Goal: Task Accomplishment & Management: Manage account settings

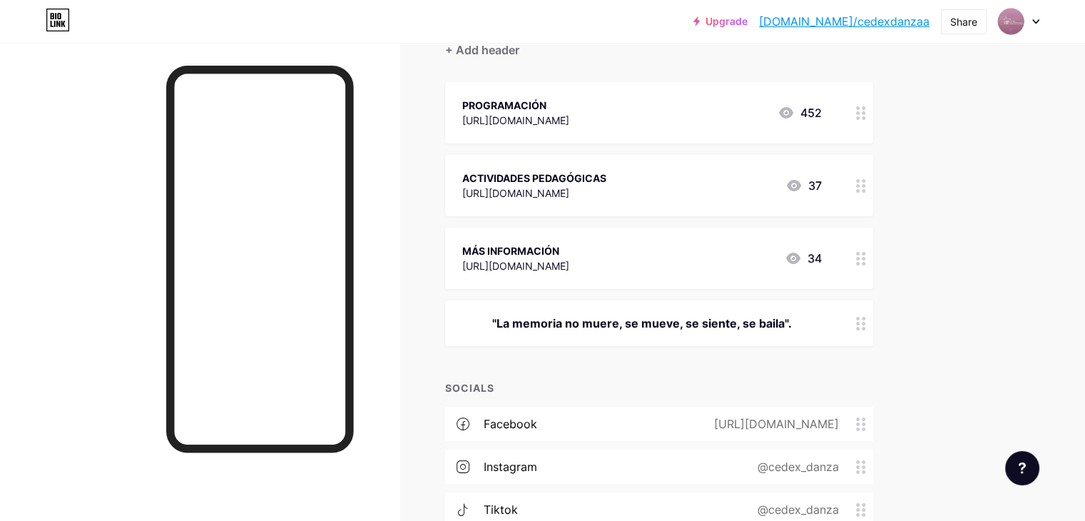
scroll to position [285, 0]
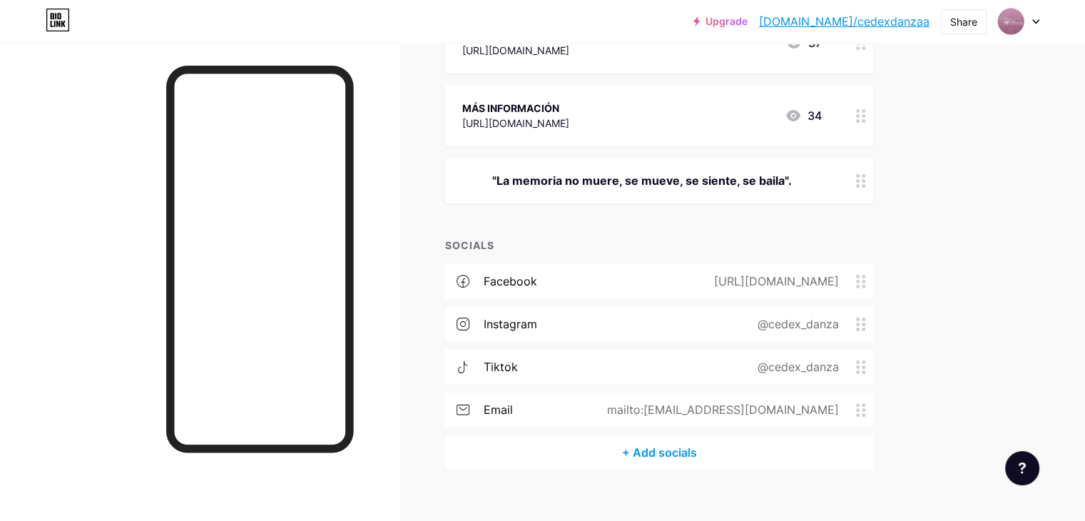
click at [722, 451] on div "+ Add socials" at bounding box center [659, 452] width 428 height 34
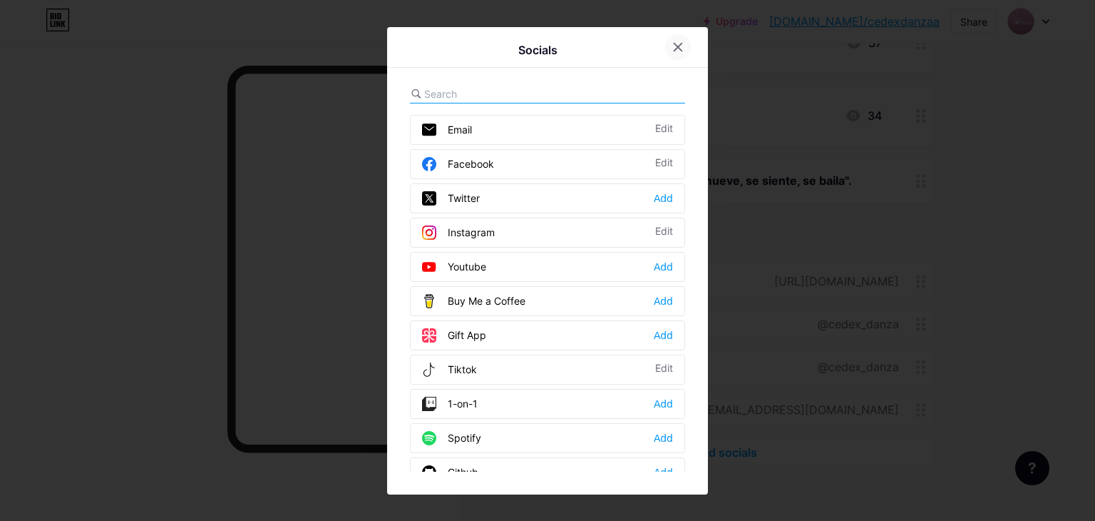
click at [675, 47] on icon at bounding box center [679, 47] width 8 height 8
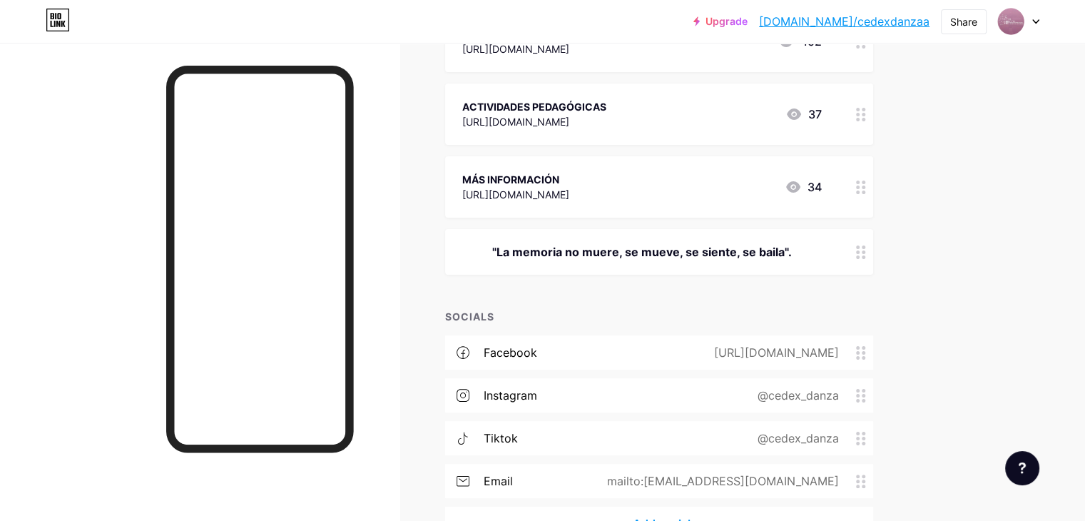
scroll to position [143, 0]
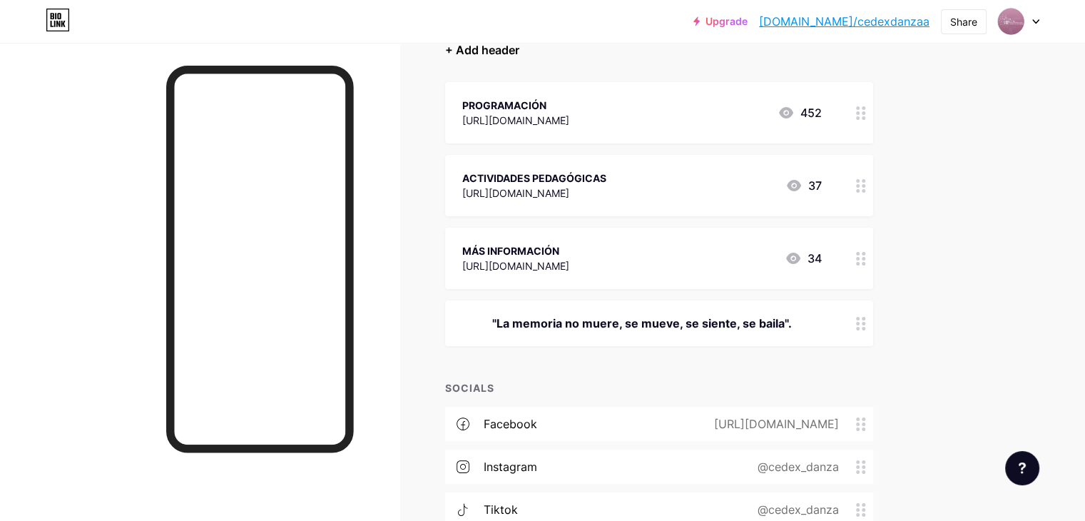
click at [519, 55] on div "+ Add header" at bounding box center [482, 49] width 74 height 17
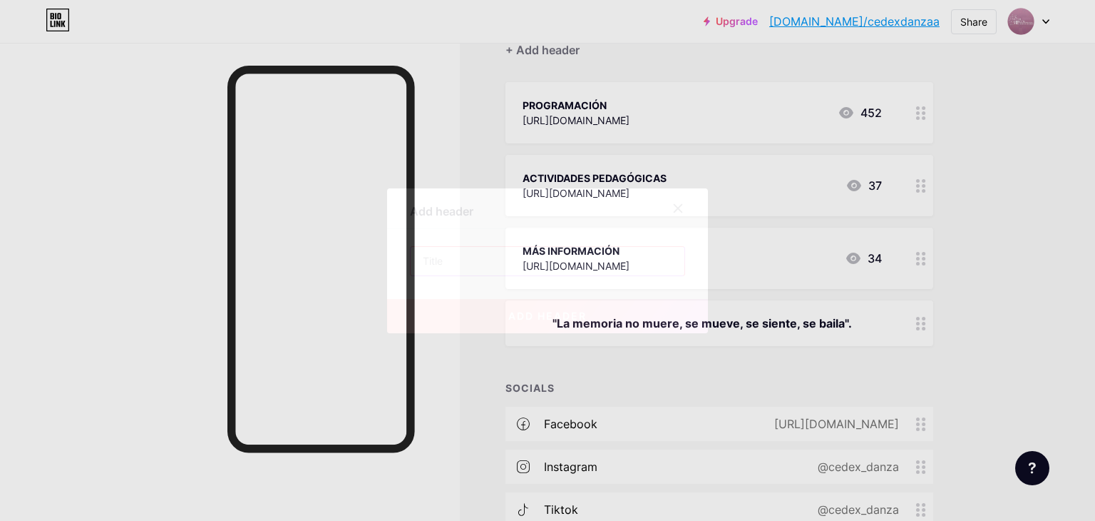
click at [542, 264] on input "text" at bounding box center [548, 261] width 274 height 29
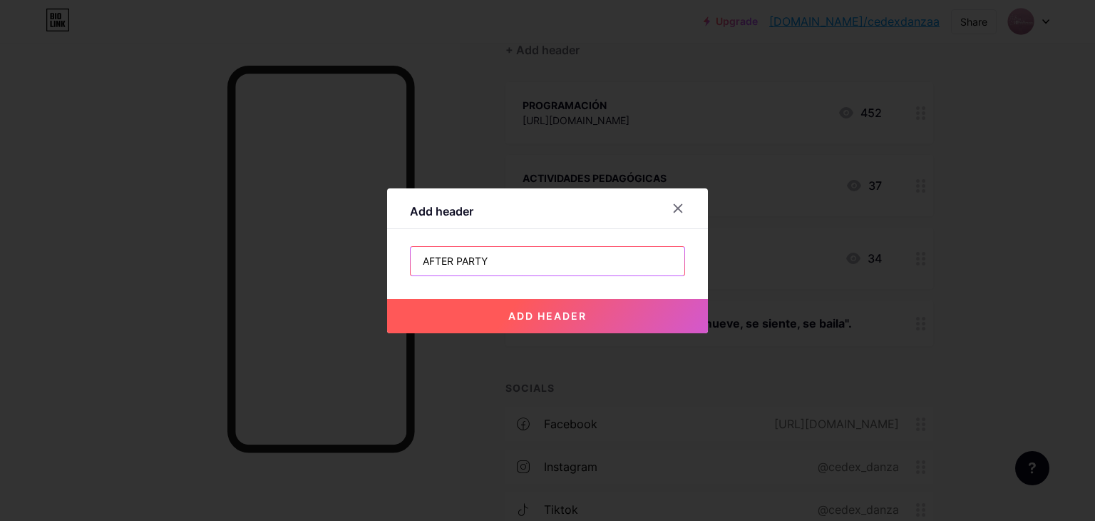
click at [420, 264] on input "AFTER PARTY" at bounding box center [548, 261] width 274 height 29
drag, startPoint x: 508, startPoint y: 261, endPoint x: 454, endPoint y: 262, distance: 54.9
click at [454, 262] on input "AFTER PARTY" at bounding box center [548, 261] width 274 height 29
type input "AFTER"
click at [680, 206] on div at bounding box center [678, 208] width 26 height 26
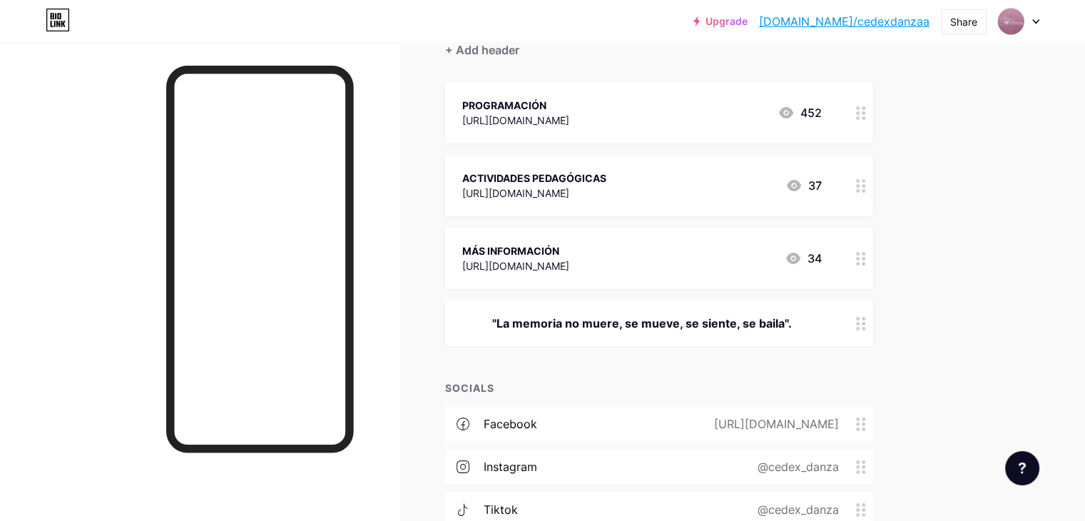
scroll to position [0, 0]
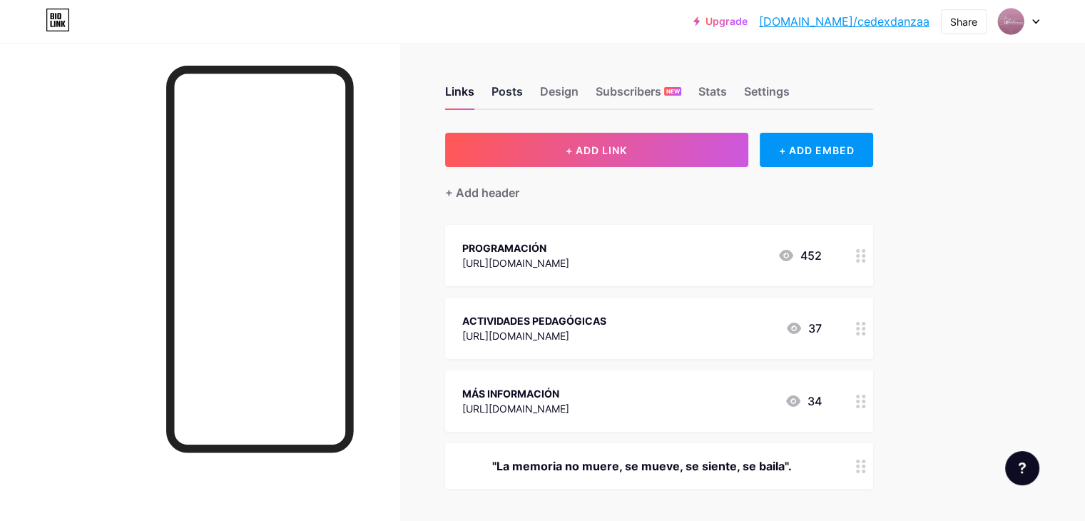
click at [523, 91] on div "Posts" at bounding box center [506, 96] width 31 height 26
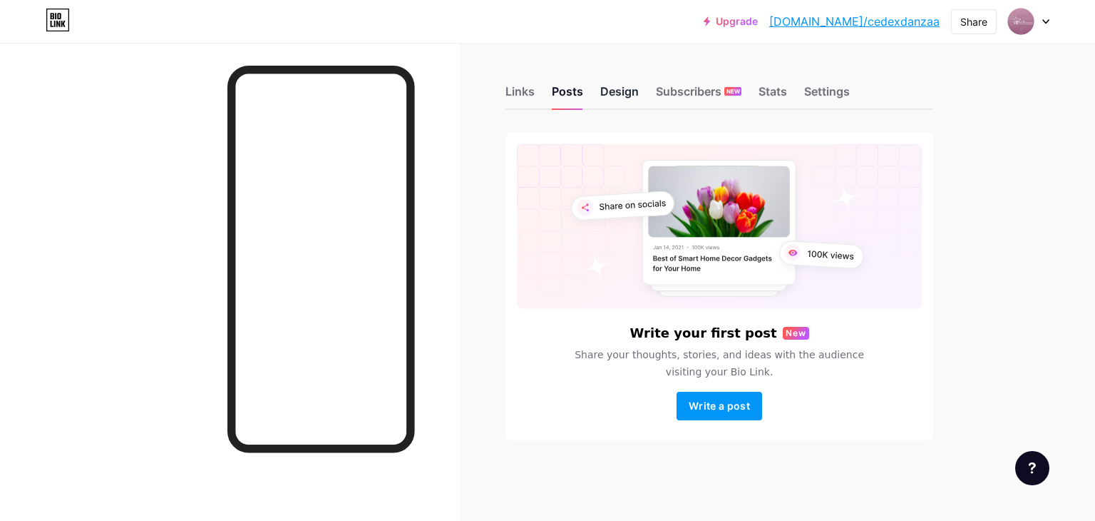
click at [615, 88] on div "Design" at bounding box center [619, 96] width 39 height 26
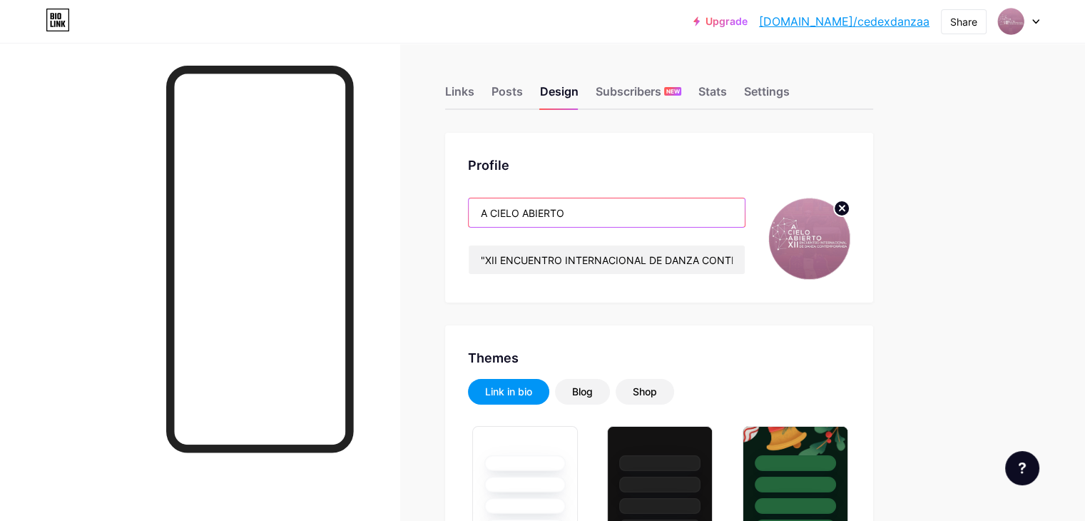
type input "#000000"
type input "#985e7a"
type input "#ffffff"
drag, startPoint x: 630, startPoint y: 210, endPoint x: 538, endPoint y: 217, distance: 92.3
click at [538, 217] on input "A CIELO ABIERTO" at bounding box center [606, 212] width 276 height 29
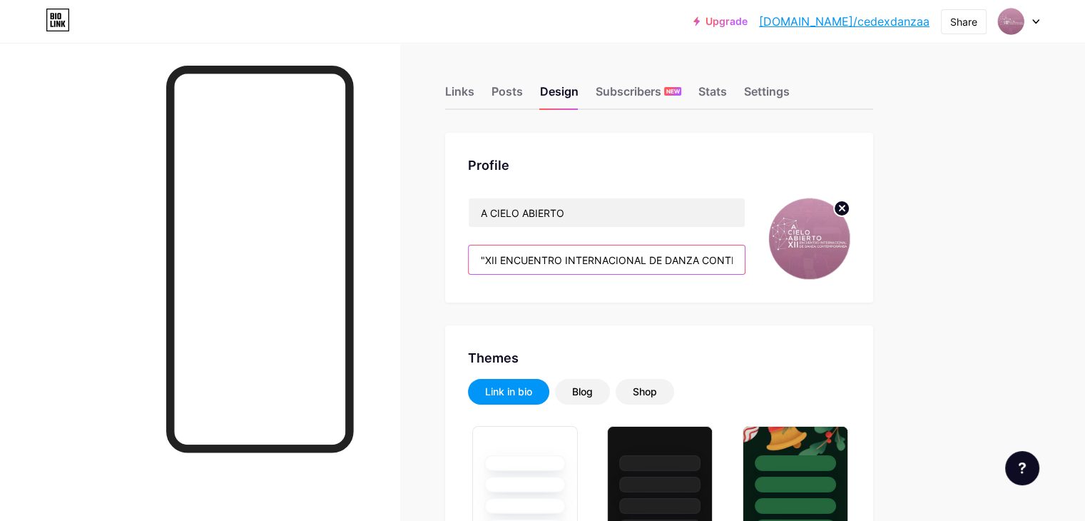
scroll to position [0, 61]
drag, startPoint x: 537, startPoint y: 260, endPoint x: 830, endPoint y: 260, distance: 293.1
click at [830, 260] on div "A CIELO ABIERTO "XII ENCUENTRO INTERNACIONAL DE DANZA CONTEMPORÁNEA"" at bounding box center [659, 239] width 382 height 82
click at [789, 92] on div "Settings" at bounding box center [767, 96] width 46 height 26
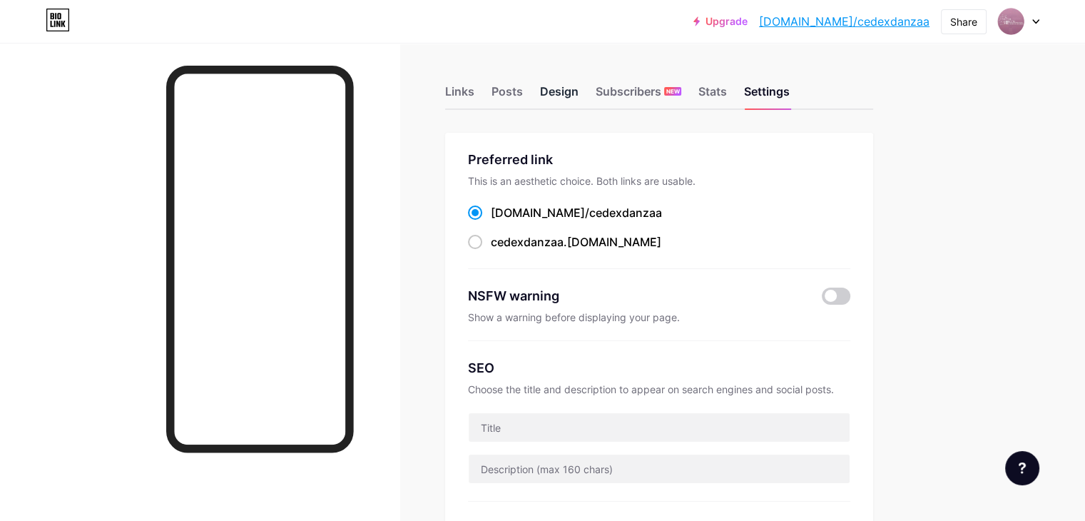
click at [578, 93] on div "Design" at bounding box center [559, 96] width 39 height 26
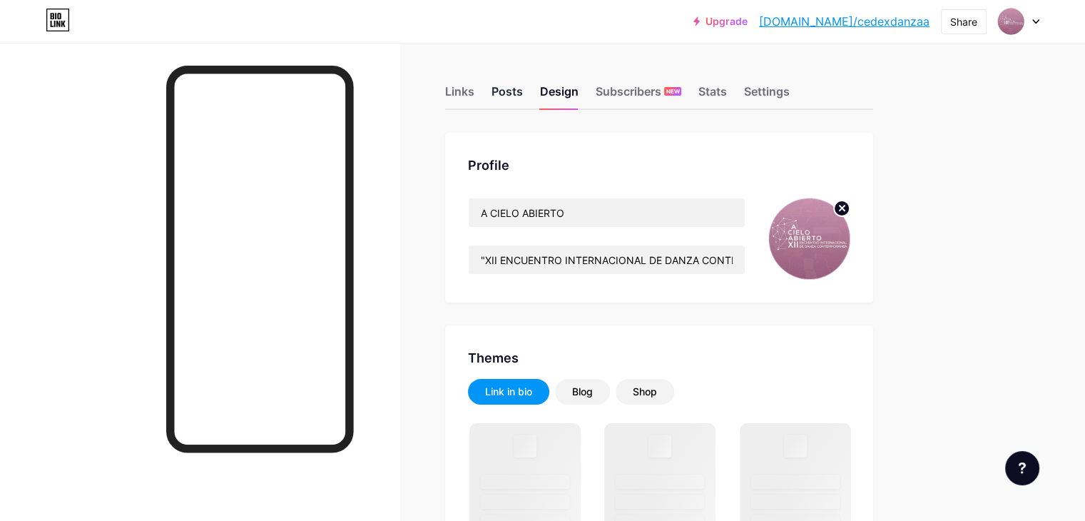
click at [523, 89] on div "Posts" at bounding box center [506, 96] width 31 height 26
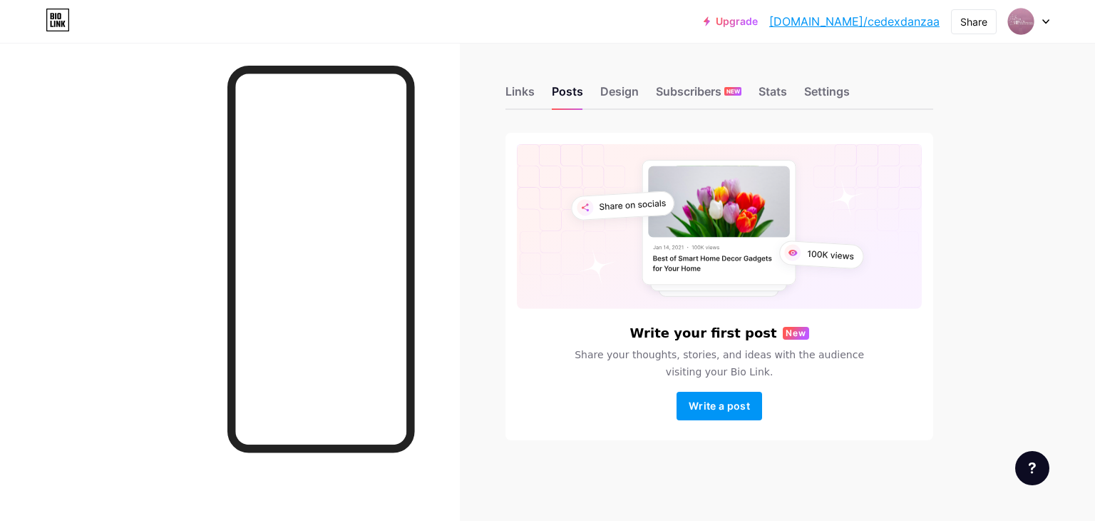
click at [640, 93] on div "Links Posts Design Subscribers NEW Stats Settings" at bounding box center [720, 85] width 428 height 50
click at [627, 89] on div "Design" at bounding box center [619, 96] width 39 height 26
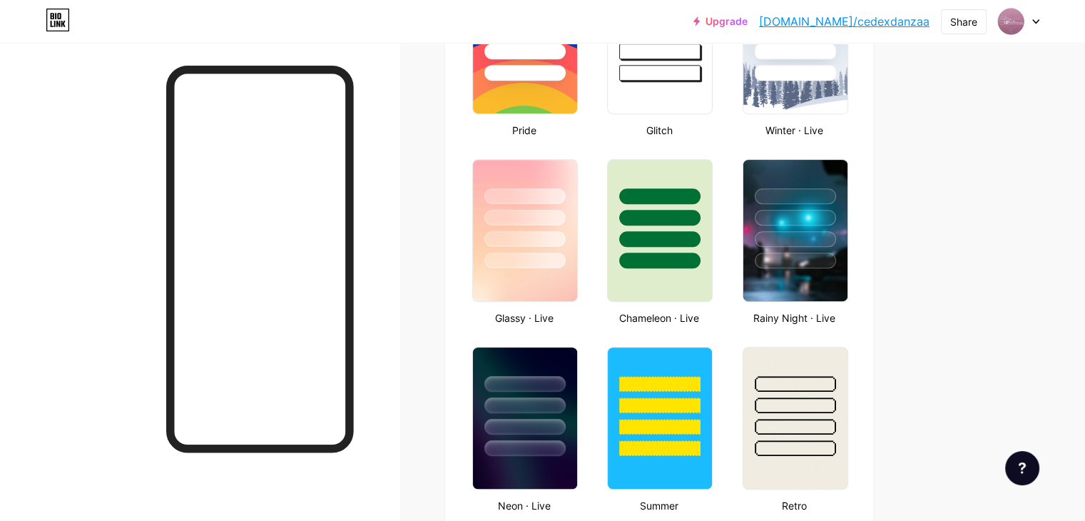
type input "#000000"
type input "#985e7a"
type input "#ffffff"
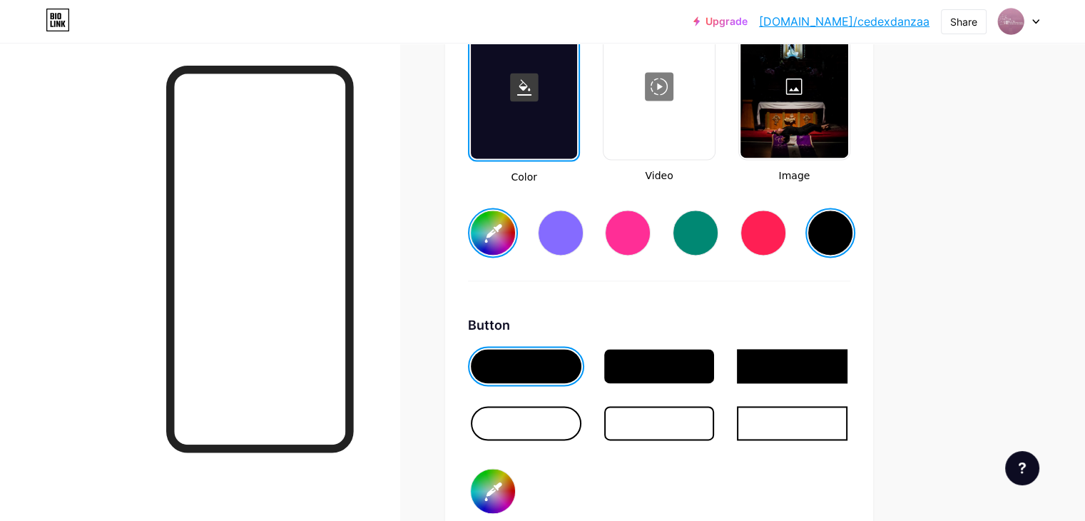
scroll to position [2139, 0]
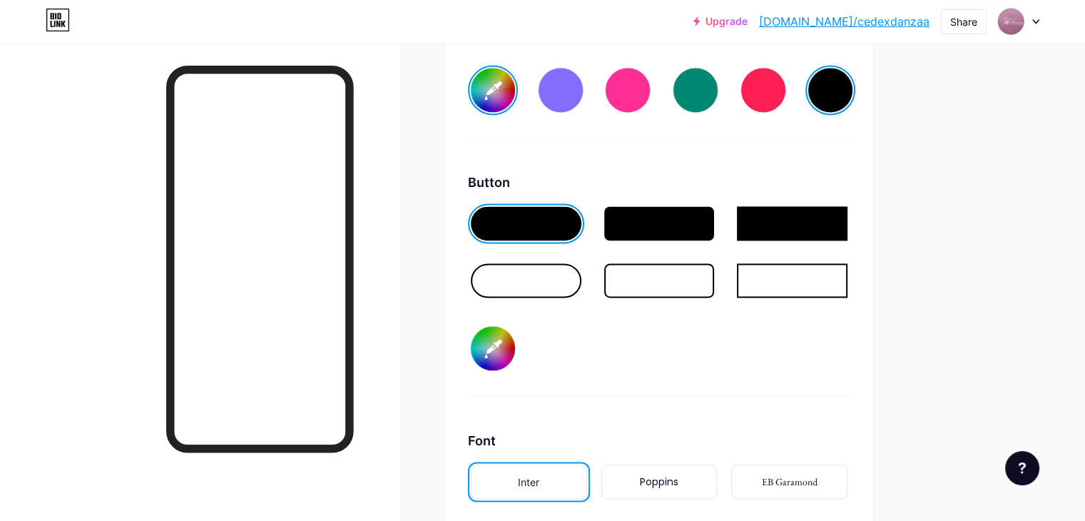
click at [515, 344] on input "#985e7a" at bounding box center [493, 348] width 44 height 44
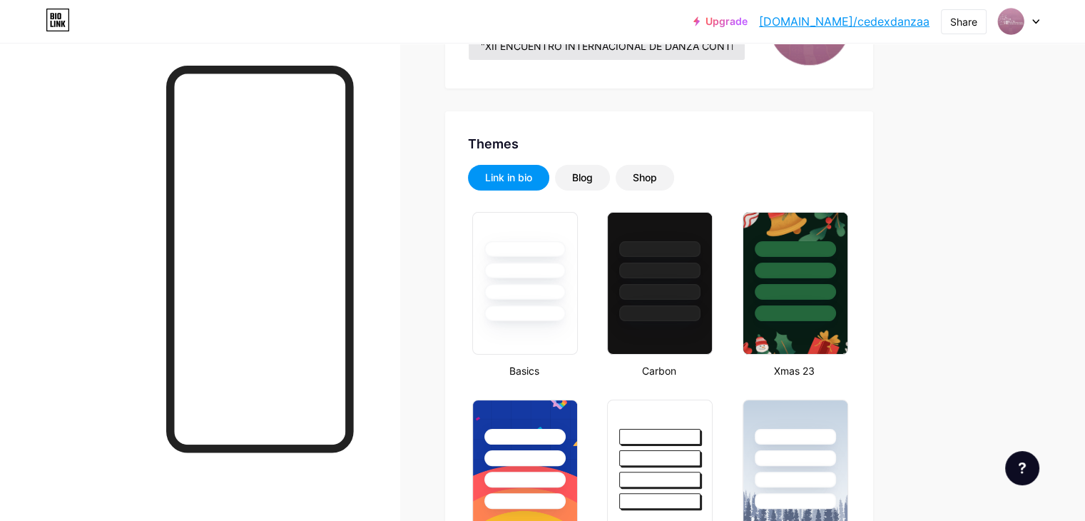
scroll to position [0, 0]
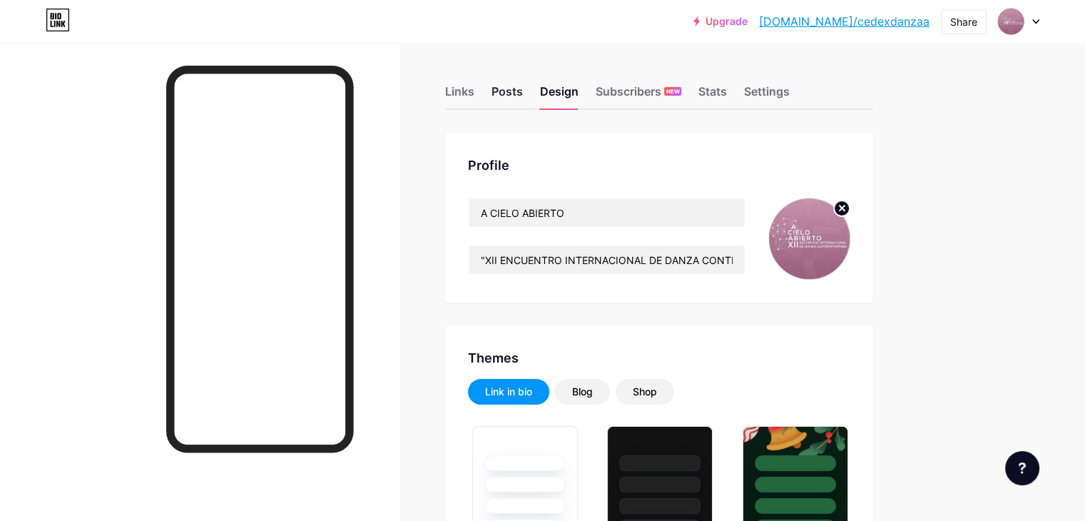
click at [523, 86] on div "Posts" at bounding box center [506, 96] width 31 height 26
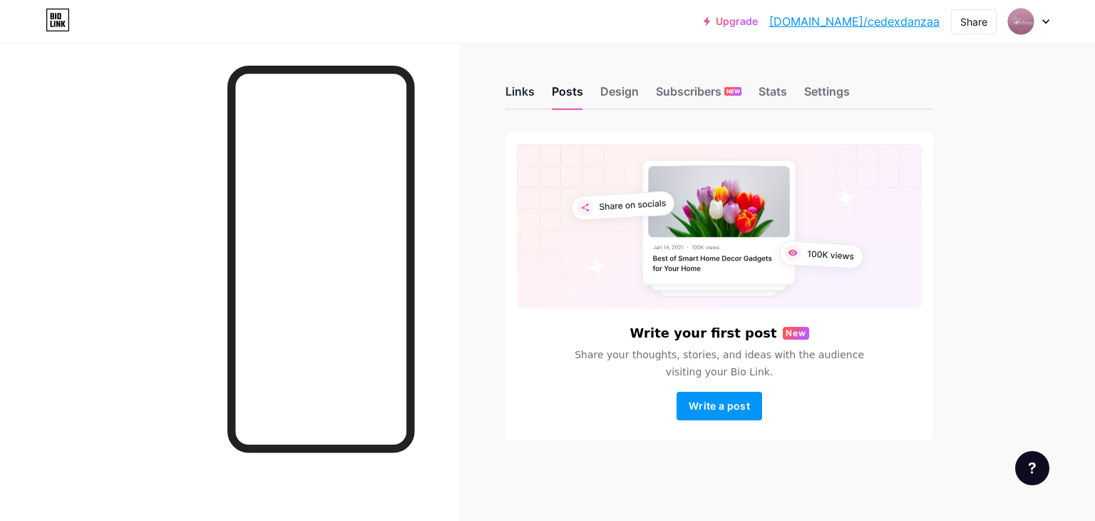
click at [522, 91] on div "Links" at bounding box center [520, 96] width 29 height 26
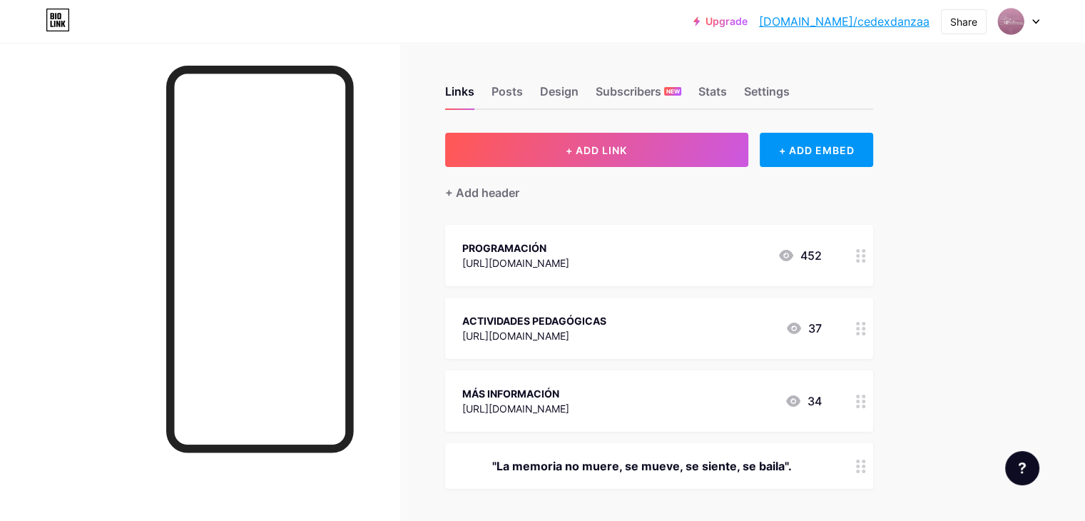
scroll to position [285, 0]
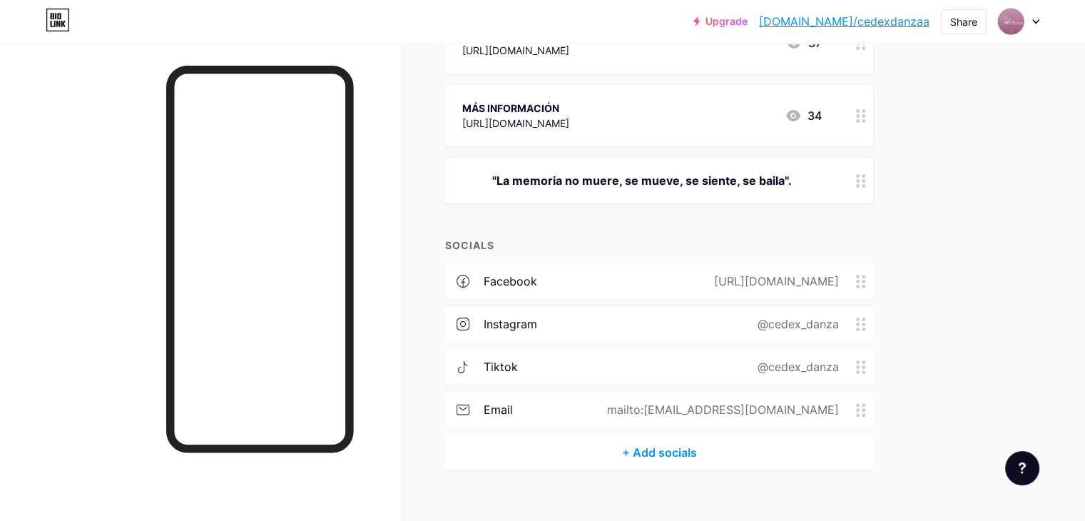
click at [853, 269] on div "facebook [URL][DOMAIN_NAME]" at bounding box center [659, 281] width 428 height 34
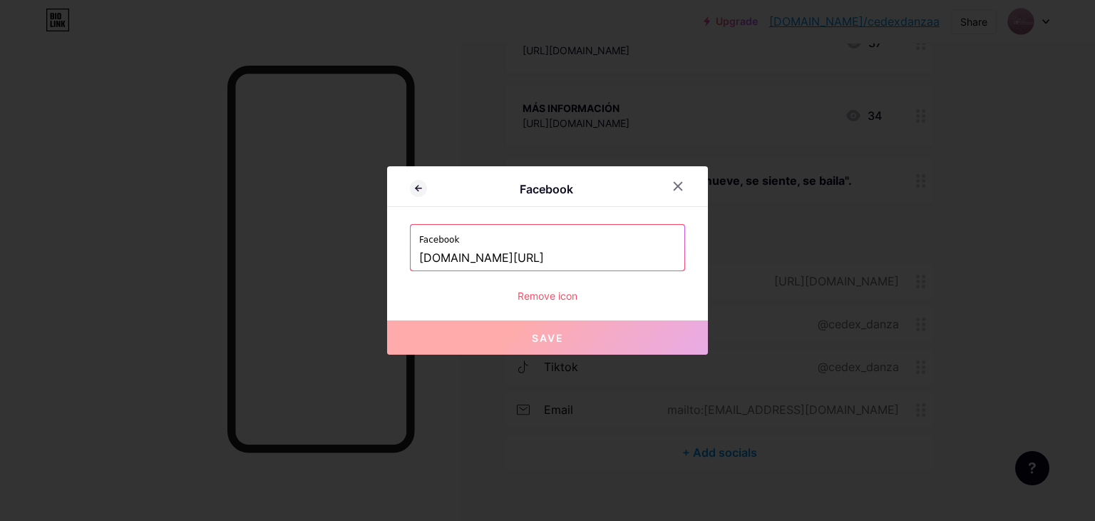
drag, startPoint x: 608, startPoint y: 263, endPoint x: 391, endPoint y: 263, distance: 217.5
click at [391, 263] on div "Facebook Facebook [DOMAIN_NAME][URL] Remove icon Save" at bounding box center [547, 260] width 321 height 188
click at [675, 183] on icon at bounding box center [679, 187] width 8 height 8
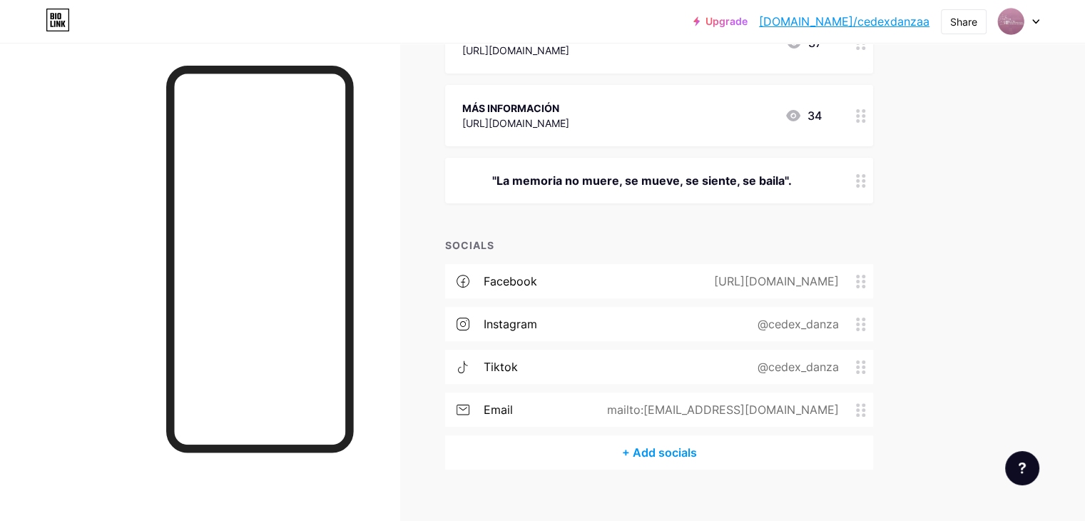
click at [537, 317] on div "instagram" at bounding box center [509, 323] width 53 height 17
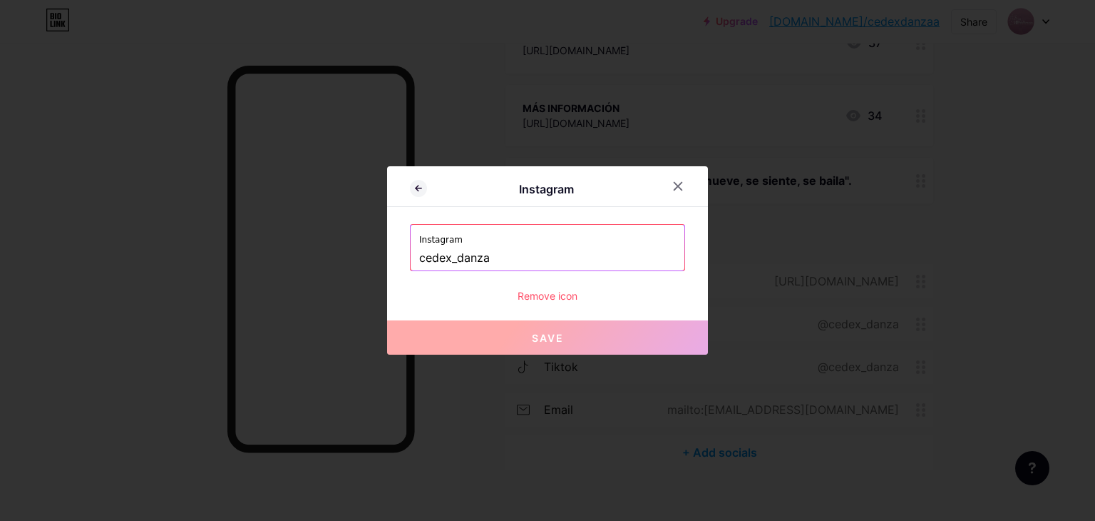
drag, startPoint x: 506, startPoint y: 257, endPoint x: 377, endPoint y: 257, distance: 129.1
click at [377, 257] on div "Instagram Instagram cedex_danza Remove icon Save" at bounding box center [547, 260] width 1095 height 521
click at [675, 188] on icon at bounding box center [679, 187] width 8 height 8
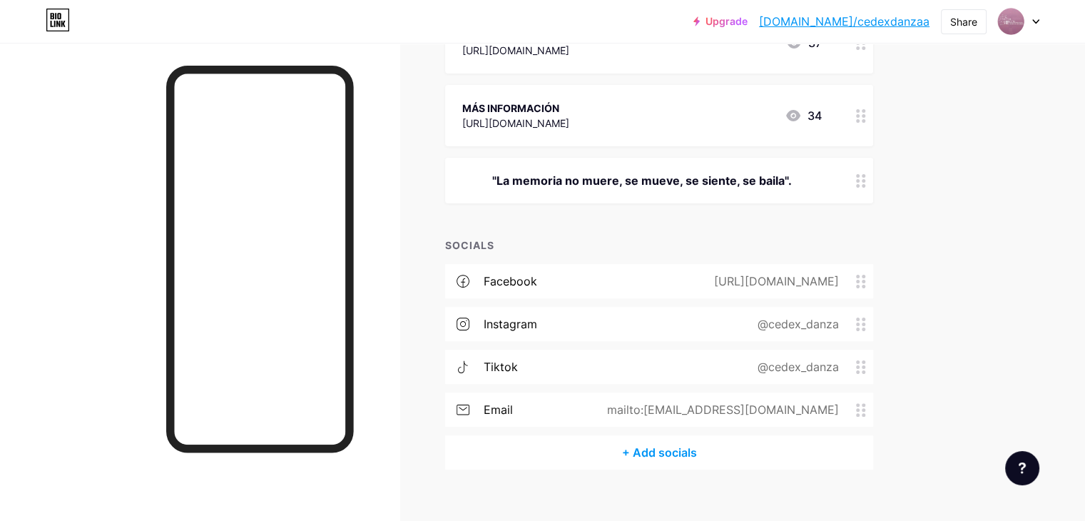
click at [590, 367] on div "tiktok @cedex_danza" at bounding box center [659, 366] width 428 height 34
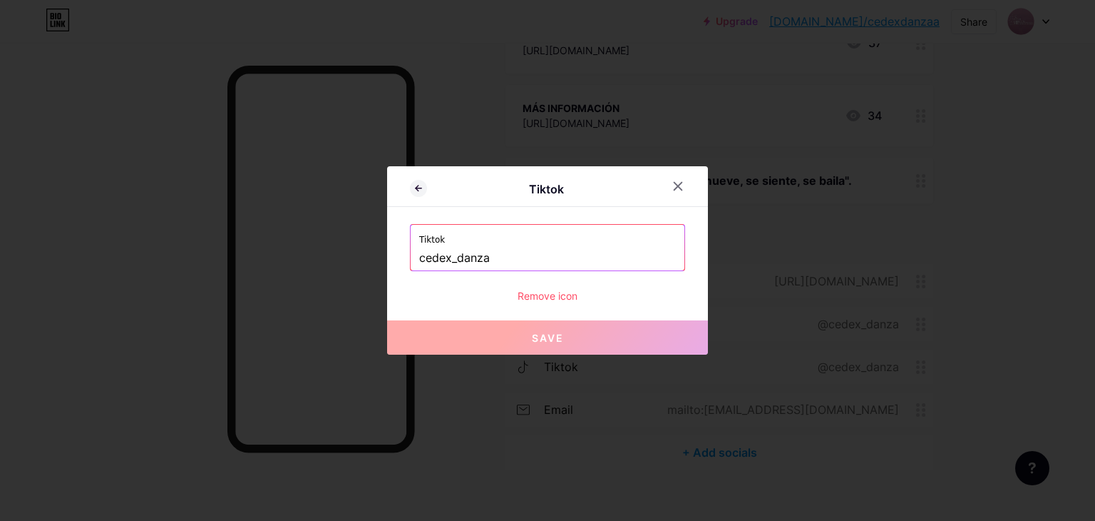
drag, startPoint x: 496, startPoint y: 262, endPoint x: 387, endPoint y: 261, distance: 108.4
click at [387, 261] on div "Tiktok Tiktok cedex_danza Remove icon Save" at bounding box center [547, 260] width 321 height 188
click at [675, 185] on icon at bounding box center [679, 187] width 8 height 8
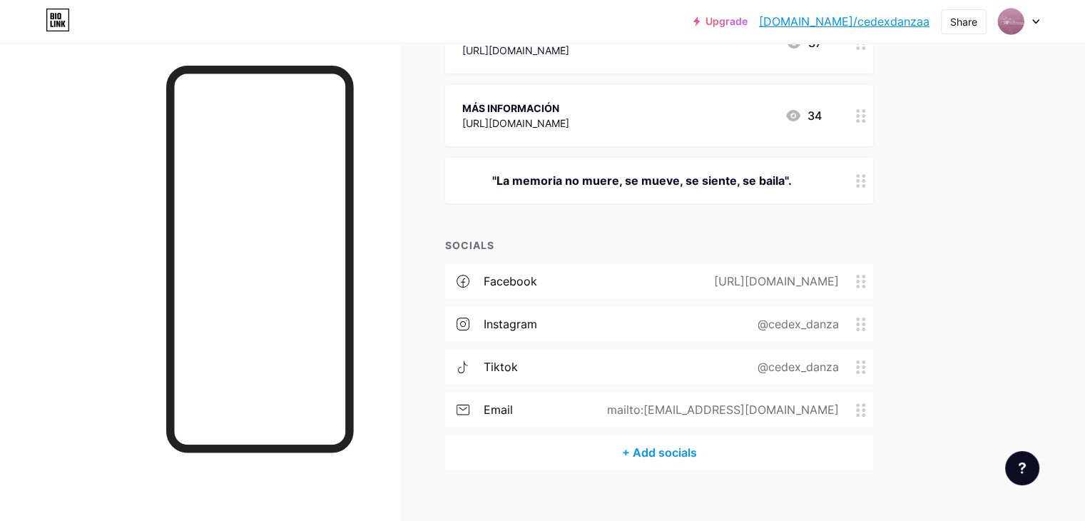
click at [669, 409] on div "mailto:[EMAIL_ADDRESS][DOMAIN_NAME]" at bounding box center [720, 409] width 272 height 17
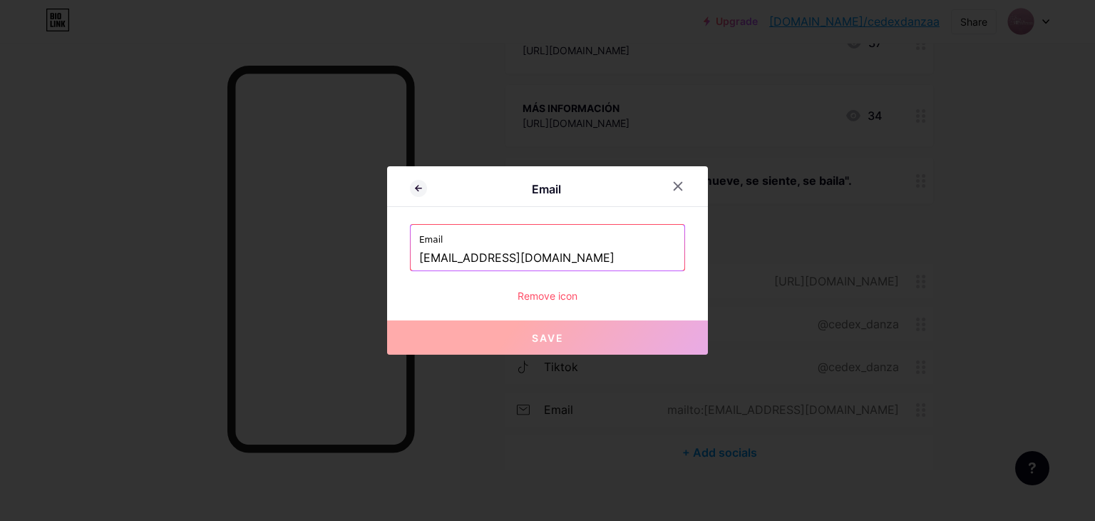
drag, startPoint x: 416, startPoint y: 255, endPoint x: 707, endPoint y: 260, distance: 291.0
click at [707, 260] on div "Email Email [EMAIL_ADDRESS][DOMAIN_NAME] Remove icon Save" at bounding box center [547, 260] width 1095 height 521
click at [681, 182] on div at bounding box center [678, 186] width 26 height 26
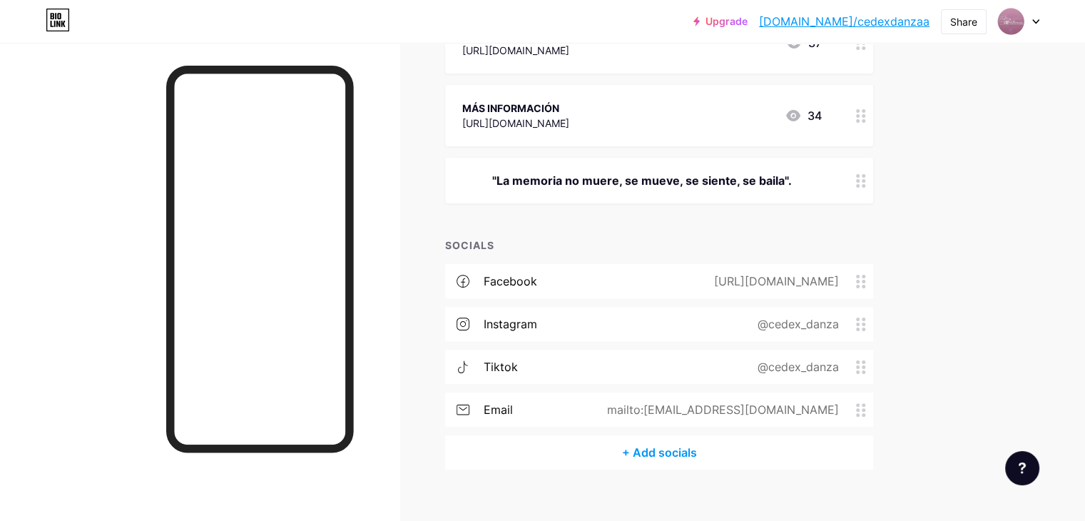
scroll to position [304, 0]
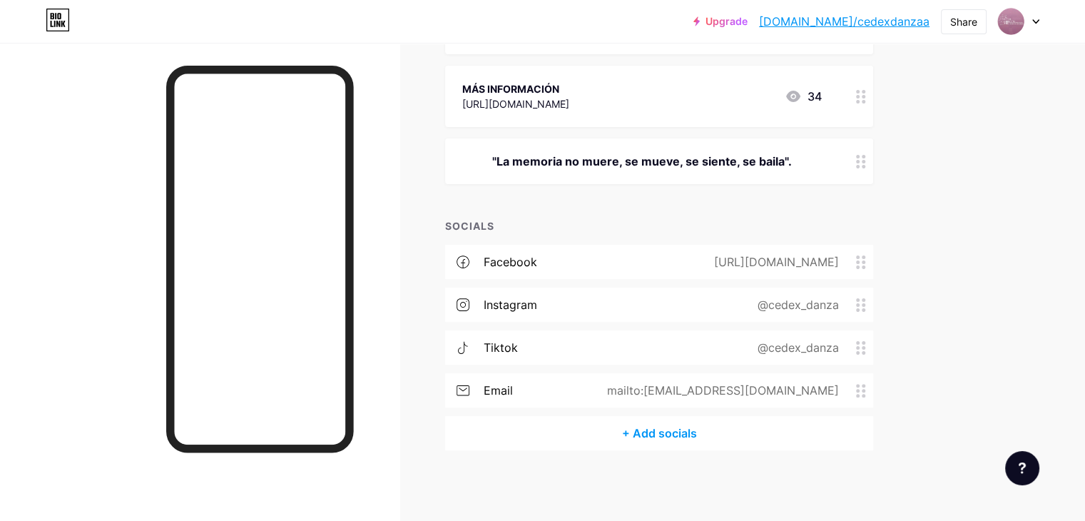
click at [590, 345] on div "tiktok @cedex_danza" at bounding box center [659, 347] width 428 height 34
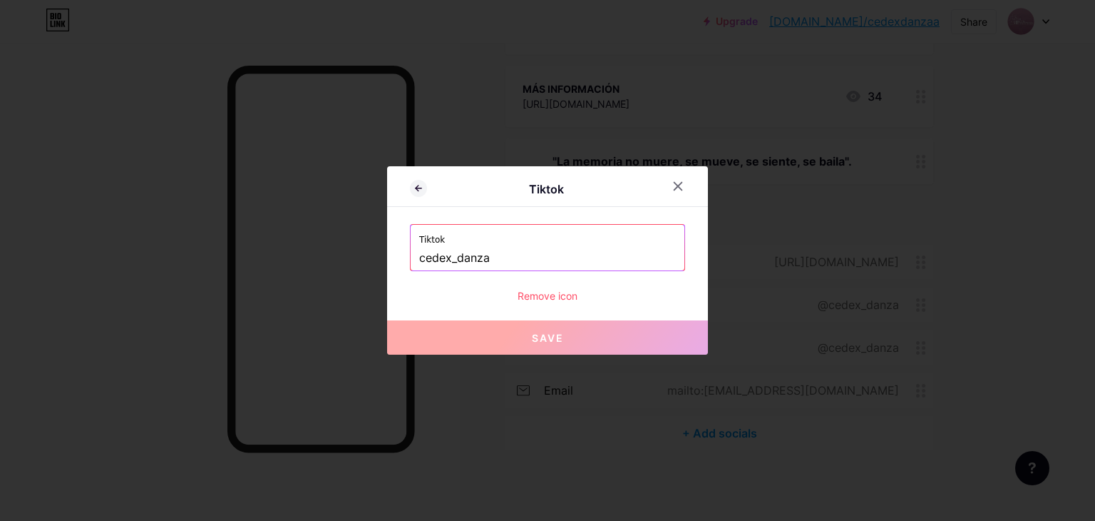
click at [419, 257] on input "cedex_danza" at bounding box center [547, 258] width 257 height 24
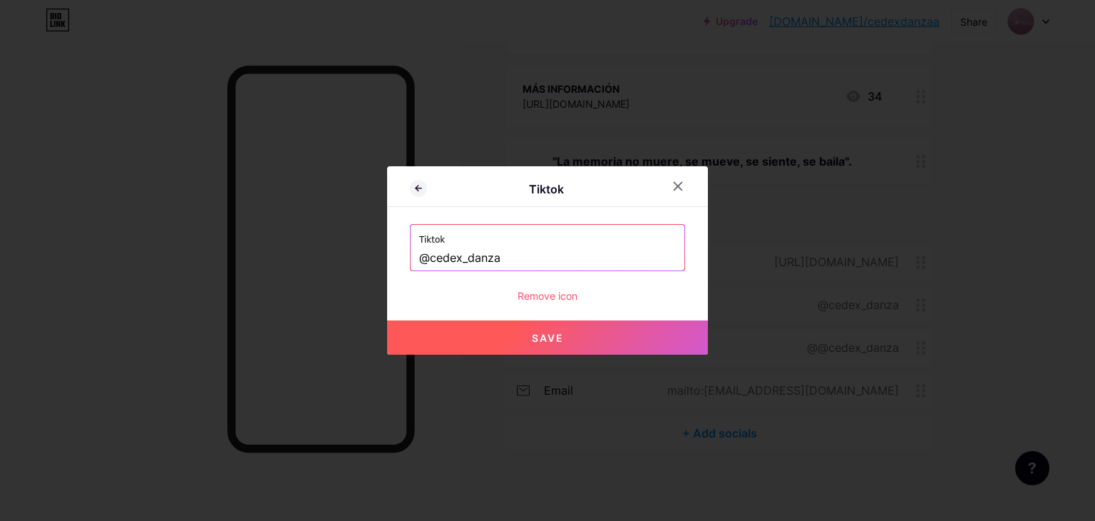
click at [530, 348] on button "Save" at bounding box center [547, 337] width 321 height 34
type input "[URL][DOMAIN_NAME]"
